Goal: Use online tool/utility: Utilize a website feature to perform a specific function

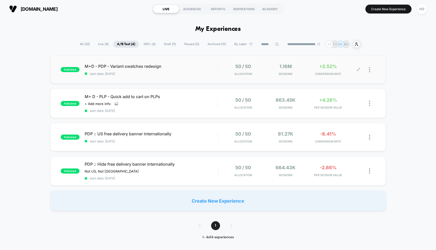
click at [358, 70] on icon at bounding box center [358, 70] width 4 height 4
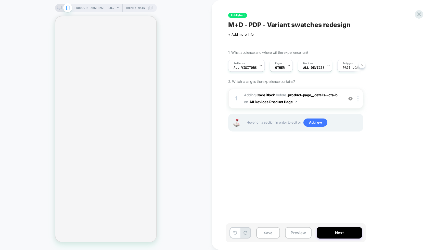
scroll to position [0, 0]
click at [286, 67] on div "Pages OTHER" at bounding box center [280, 65] width 20 height 11
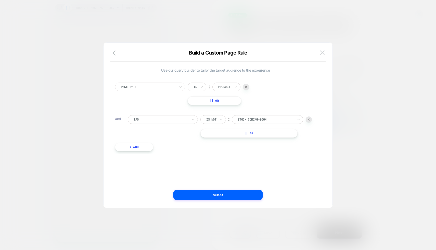
click at [323, 54] on img at bounding box center [322, 52] width 5 height 4
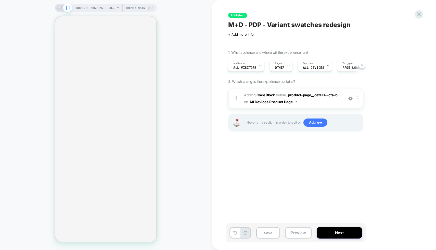
select select "**"
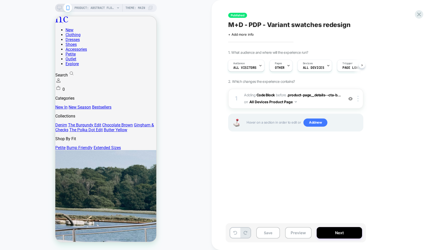
scroll to position [0, 0]
click at [419, 14] on icon at bounding box center [419, 14] width 4 height 4
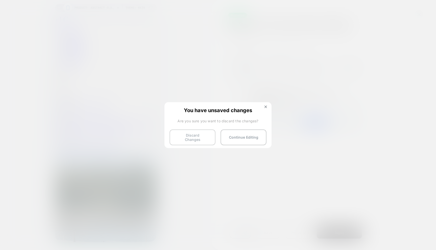
click at [206, 138] on button "Discard Changes" at bounding box center [193, 137] width 46 height 16
